Goal: Transaction & Acquisition: Subscribe to service/newsletter

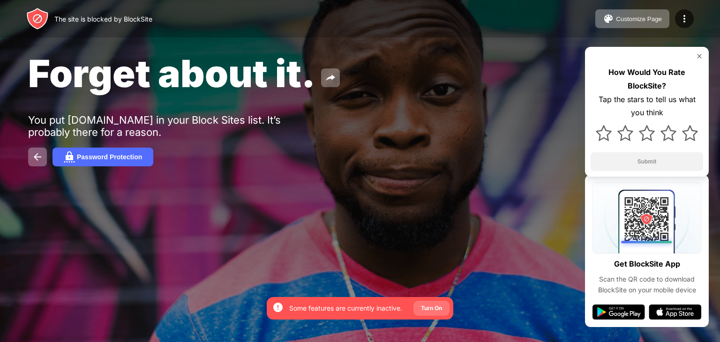
click at [440, 307] on div "Turn On" at bounding box center [431, 308] width 21 height 9
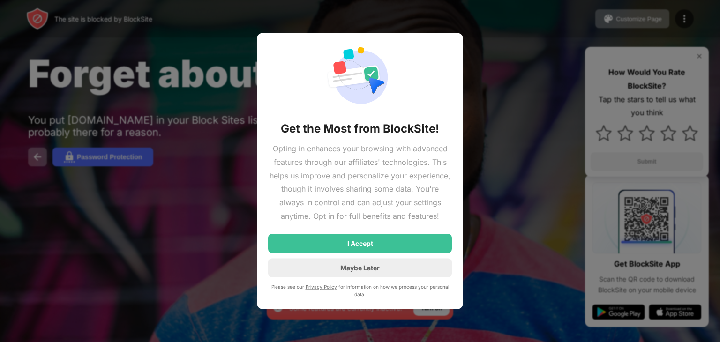
click at [501, 259] on div at bounding box center [360, 171] width 720 height 342
click at [522, 164] on div at bounding box center [360, 171] width 720 height 342
click at [373, 275] on div "Maybe Later" at bounding box center [360, 267] width 184 height 19
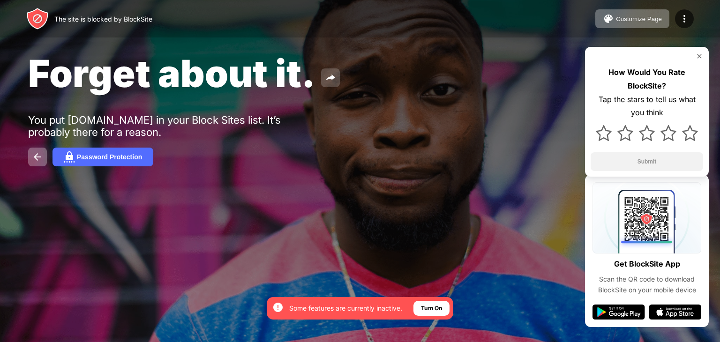
click at [329, 74] on img at bounding box center [330, 77] width 11 height 11
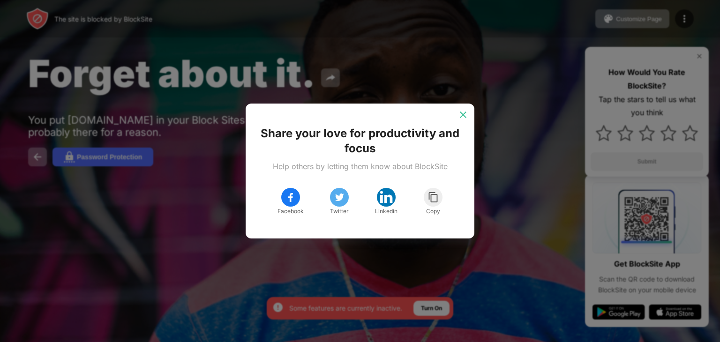
click at [465, 117] on img at bounding box center [462, 114] width 9 height 9
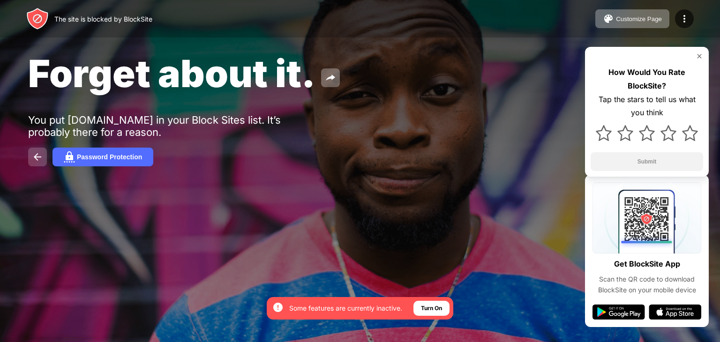
click at [28, 158] on button at bounding box center [37, 157] width 19 height 19
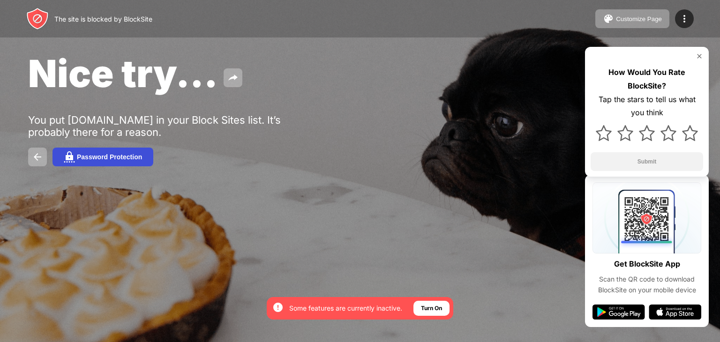
click at [78, 156] on div "Password Protection" at bounding box center [109, 156] width 65 height 7
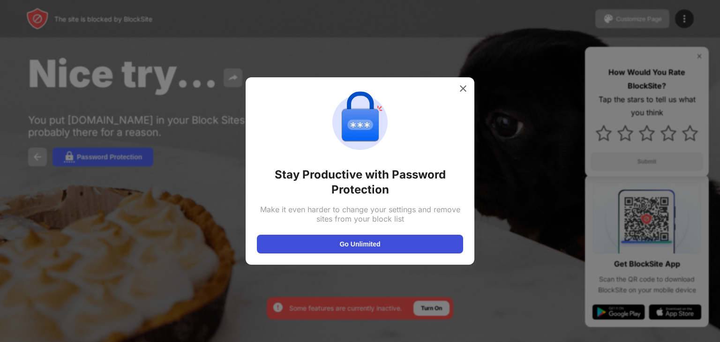
click at [431, 248] on button "Go Unlimited" at bounding box center [360, 244] width 206 height 19
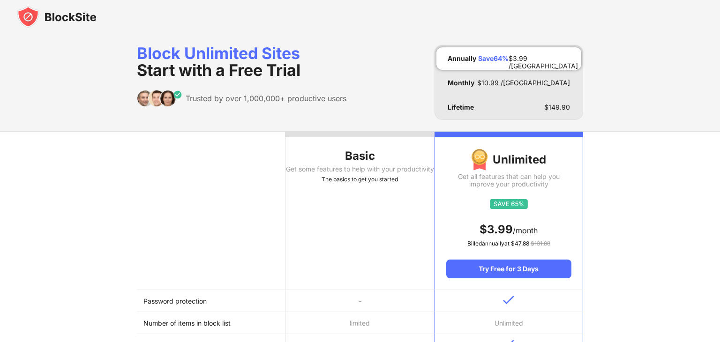
click at [371, 15] on div at bounding box center [360, 17] width 720 height 34
